Goal: Check status: Check status

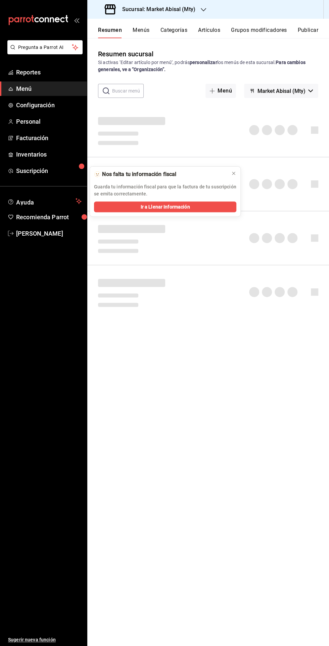
click at [178, 7] on h3 "Sucursal: Market Abisal (Mty)" at bounding box center [156, 9] width 78 height 8
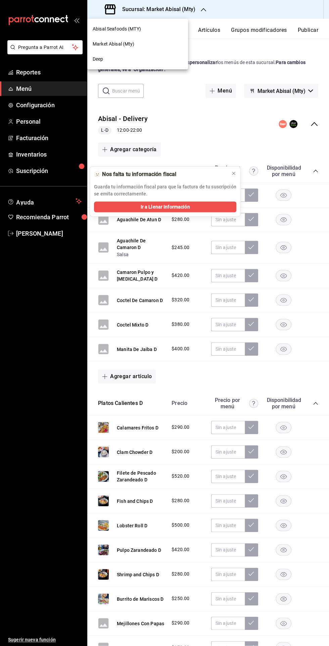
click at [143, 46] on div "Market Abisal (Mty)" at bounding box center [138, 44] width 90 height 7
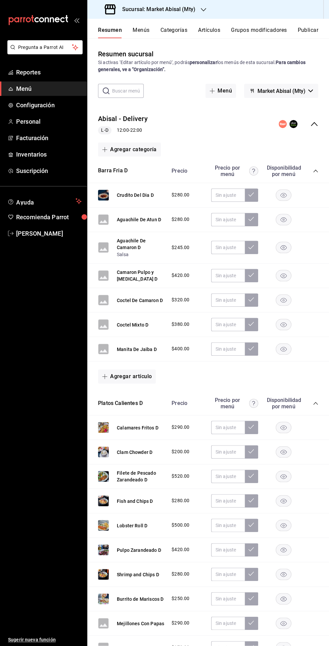
click at [68, 75] on span "Reportes" at bounding box center [48, 72] width 65 height 9
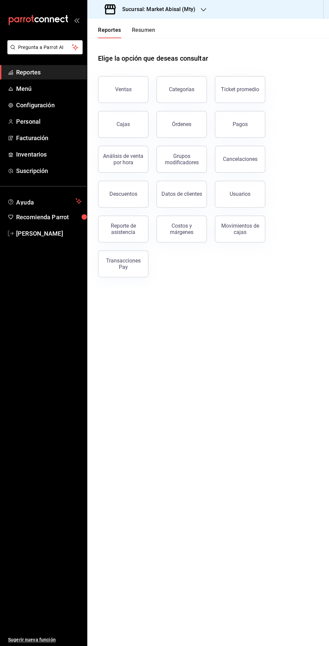
click at [127, 230] on div "Reporte de asistencia" at bounding box center [123, 229] width 42 height 13
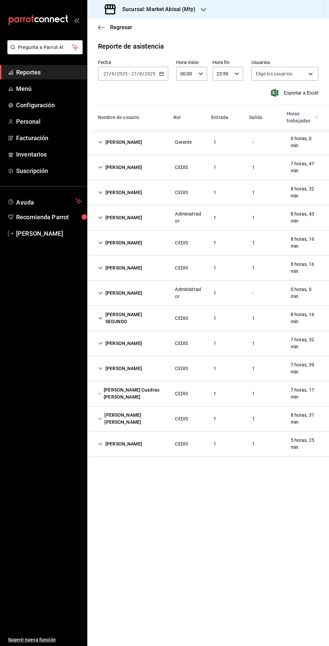
type input "306a98c0-6940-4e4e-933e-54fb4acd2f42,a10db752-46b7-4f62-b4af-cf2cdd13f665,fbcc5…"
click at [104, 145] on div "[PERSON_NAME]" at bounding box center [120, 142] width 55 height 12
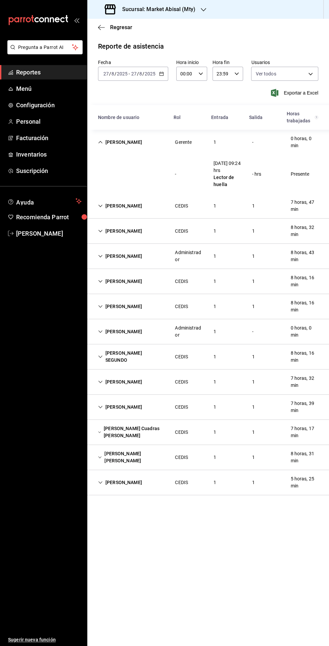
click at [161, 74] on icon "button" at bounding box center [161, 73] width 5 height 5
click at [137, 110] on span "Ayer" at bounding box center [130, 109] width 52 height 7
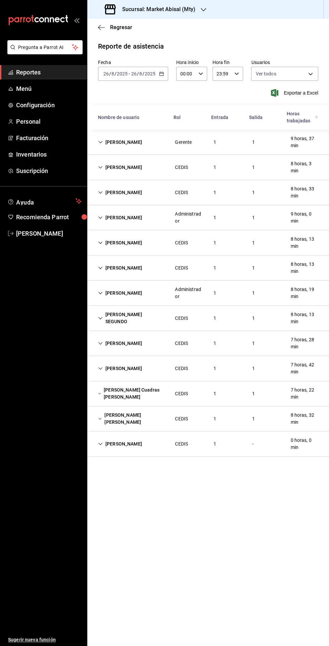
click at [104, 140] on div "[PERSON_NAME]" at bounding box center [120, 142] width 55 height 12
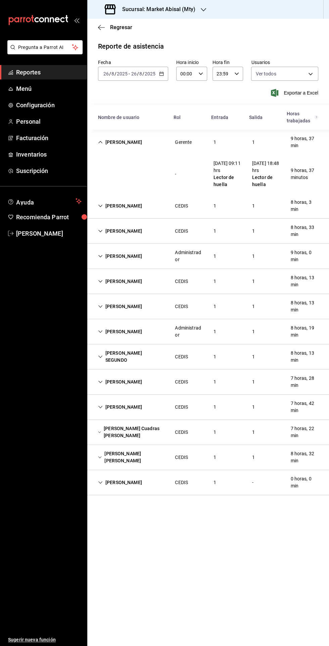
click at [161, 74] on icon "button" at bounding box center [161, 73] width 5 height 5
click at [138, 168] on span "Rango de fechas" at bounding box center [130, 169] width 52 height 7
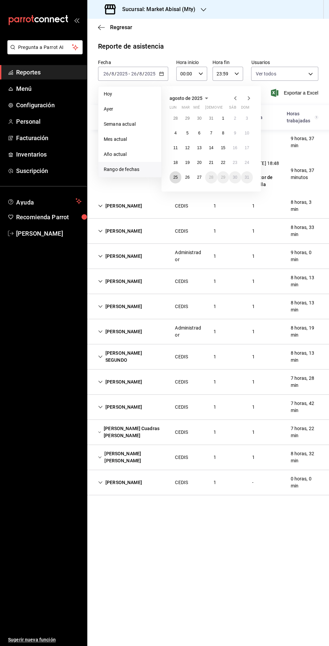
click at [174, 177] on abbr "25" at bounding box center [175, 177] width 4 height 5
click at [175, 177] on abbr "25" at bounding box center [175, 177] width 4 height 5
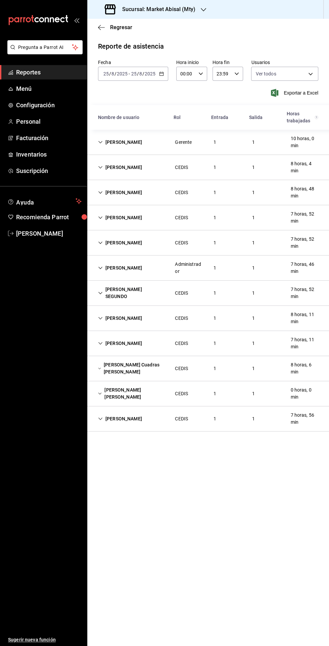
scroll to position [52, 0]
click at [109, 136] on div "[PERSON_NAME]" at bounding box center [120, 142] width 55 height 12
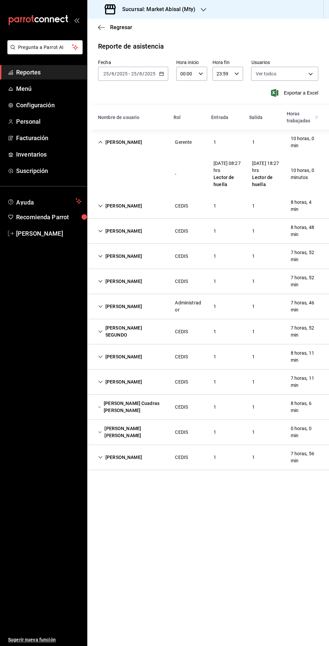
scroll to position [0, 0]
click at [161, 74] on icon "button" at bounding box center [161, 73] width 5 height 5
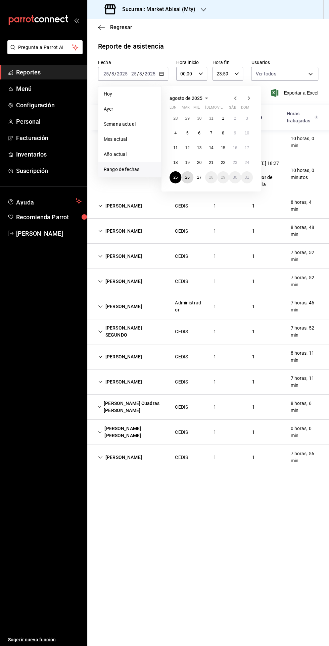
click at [185, 176] on abbr "26" at bounding box center [187, 177] width 4 height 5
click at [188, 177] on abbr "26" at bounding box center [187, 177] width 4 height 5
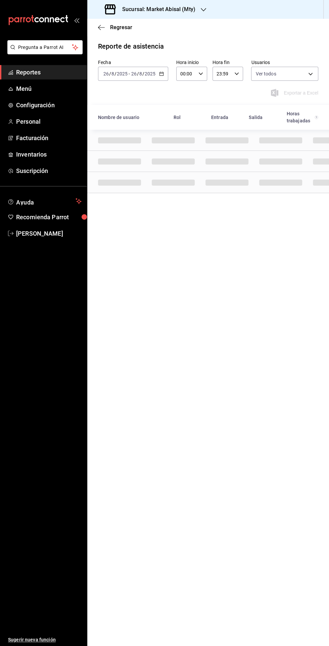
click at [162, 76] on icon "button" at bounding box center [161, 73] width 5 height 5
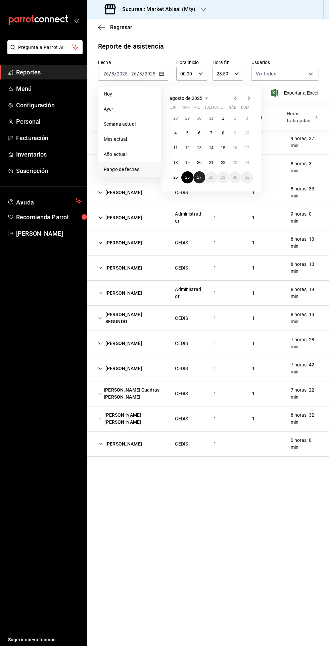
click at [199, 175] on abbr "27" at bounding box center [199, 177] width 4 height 5
click at [200, 178] on abbr "27" at bounding box center [199, 177] width 4 height 5
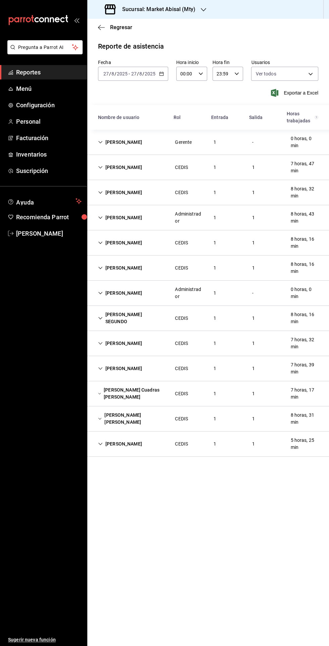
click at [120, 123] on div "Nombre de usuario" at bounding box center [130, 117] width 75 height 12
